Goal: Task Accomplishment & Management: Manage account settings

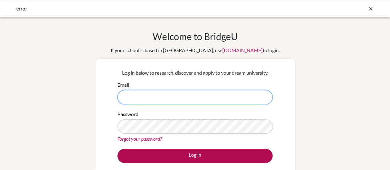
type input "awhite@kopernik.edu.pl"
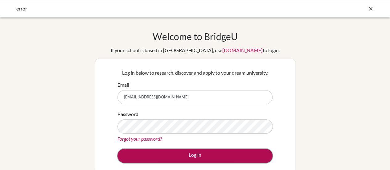
click at [196, 151] on button "Log in" at bounding box center [194, 155] width 155 height 14
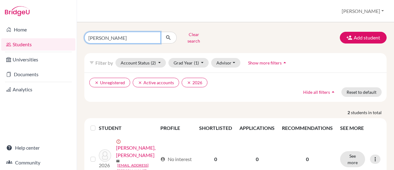
click at [154, 37] on input "[PERSON_NAME]" at bounding box center [122, 38] width 76 height 12
type input "[PERSON_NAME]"
click button "submit" at bounding box center [168, 38] width 16 height 12
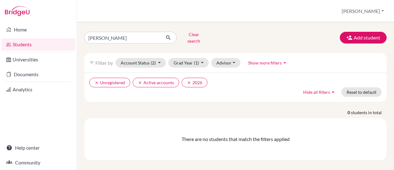
click at [13, 45] on link "Students" at bounding box center [38, 44] width 74 height 12
click at [139, 80] on icon "clear" at bounding box center [140, 82] width 4 height 4
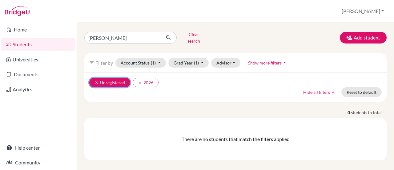
click at [95, 80] on icon "clear" at bounding box center [97, 82] width 4 height 4
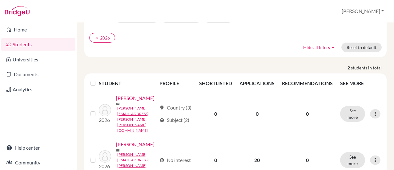
scroll to position [59, 0]
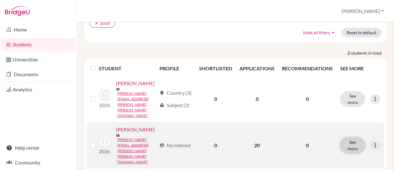
click at [352, 137] on button "See more" at bounding box center [352, 145] width 25 height 16
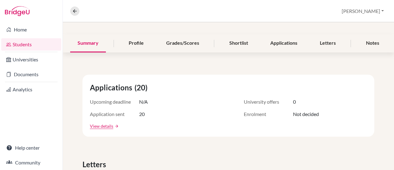
scroll to position [61, 0]
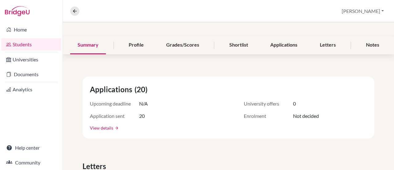
click at [99, 128] on link "View details" at bounding box center [101, 127] width 23 height 6
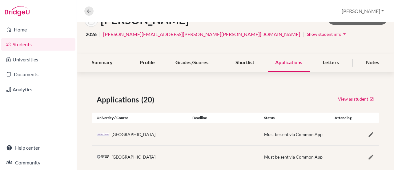
scroll to position [43, 0]
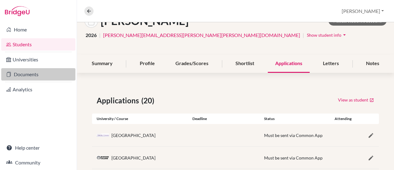
click at [34, 74] on link "Documents" at bounding box center [38, 74] width 74 height 12
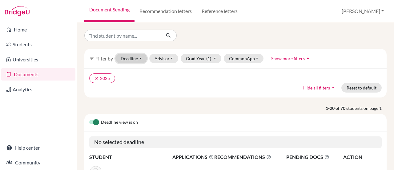
click at [136, 55] on button "Deadline - Select a date range Or double click for a single date selection Toda…" at bounding box center [130, 59] width 31 height 10
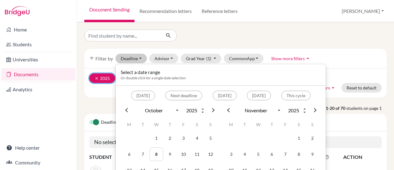
click at [97, 79] on icon "clear" at bounding box center [97, 78] width 4 height 4
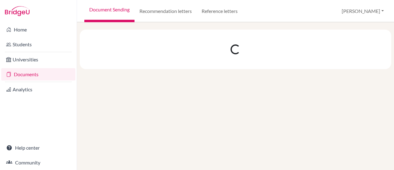
select select "10"
select select "11"
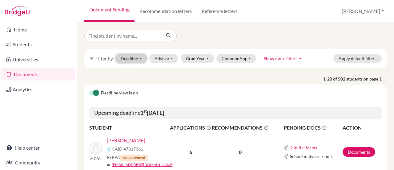
click at [140, 59] on button "Deadline - Select a date range Or double click for a single date selection Toda…" at bounding box center [130, 59] width 31 height 10
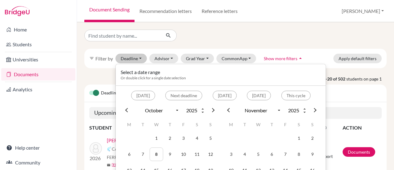
click at [227, 41] on div at bounding box center [236, 36] width 312 height 12
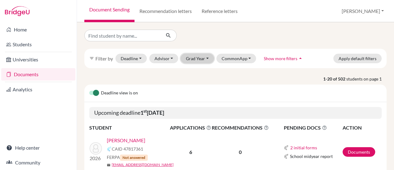
click at [207, 58] on button "Grad Year" at bounding box center [197, 59] width 33 height 10
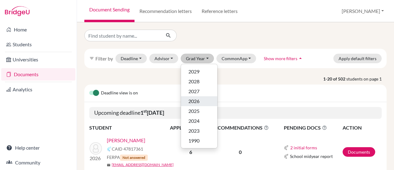
click at [203, 98] on div "2026" at bounding box center [199, 100] width 22 height 7
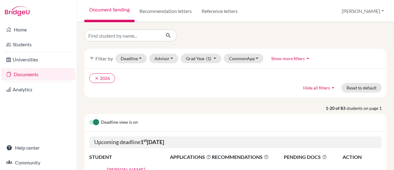
drag, startPoint x: 392, startPoint y: 34, endPoint x: 366, endPoint y: 24, distance: 28.1
click at [366, 24] on div "filter_list Filter by Deadline - Select a date range Or double click for a sing…" at bounding box center [235, 96] width 317 height 148
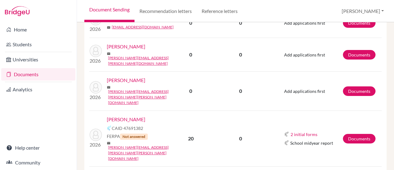
scroll to position [534, 0]
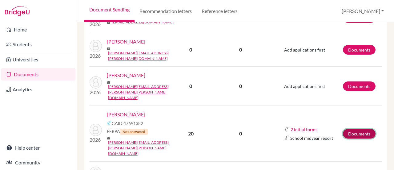
click at [353, 129] on link "Documents" at bounding box center [359, 134] width 33 height 10
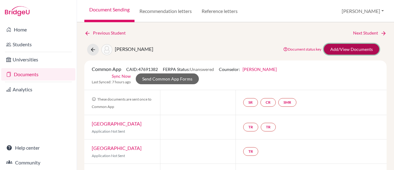
click at [349, 50] on link "Add/View Documents" at bounding box center [351, 49] width 55 height 11
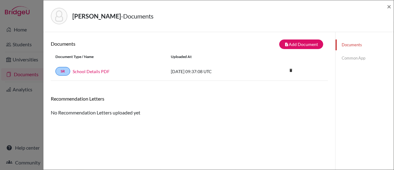
click at [349, 59] on link "Common App" at bounding box center [365, 58] width 58 height 11
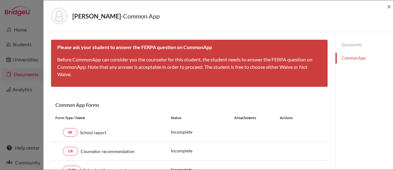
drag, startPoint x: 394, startPoint y: 59, endPoint x: 394, endPoint y: 87, distance: 29.0
click at [394, 87] on div "Danieluk, Anna Maria - Common App × × Please ask your student to answer the FER…" at bounding box center [218, 85] width 351 height 170
drag, startPoint x: 394, startPoint y: 76, endPoint x: 394, endPoint y: 137, distance: 61.0
click at [394, 137] on div "Danieluk, Anna Maria - Common App × × Please ask your student to answer the FER…" at bounding box center [218, 85] width 351 height 170
click at [390, 6] on span "×" at bounding box center [389, 6] width 4 height 9
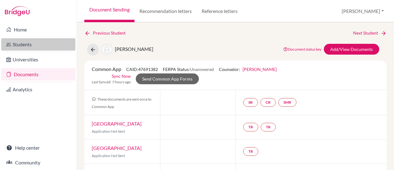
click at [27, 47] on link "Students" at bounding box center [38, 44] width 74 height 12
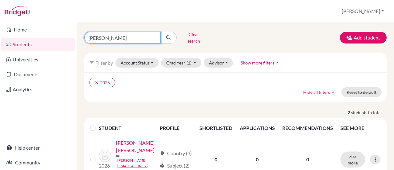
click at [155, 34] on input "[PERSON_NAME]" at bounding box center [122, 38] width 76 height 12
type input "[PERSON_NAME]"
click at [169, 37] on icon "submit" at bounding box center [168, 37] width 6 height 6
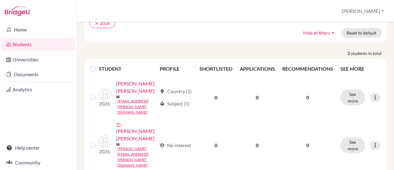
scroll to position [63, 0]
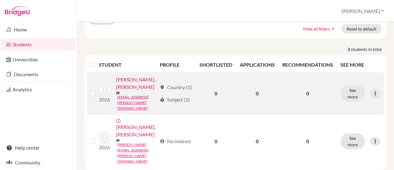
click at [142, 86] on link "[PERSON_NAME], [PERSON_NAME]" at bounding box center [136, 83] width 41 height 15
